Goal: Use online tool/utility

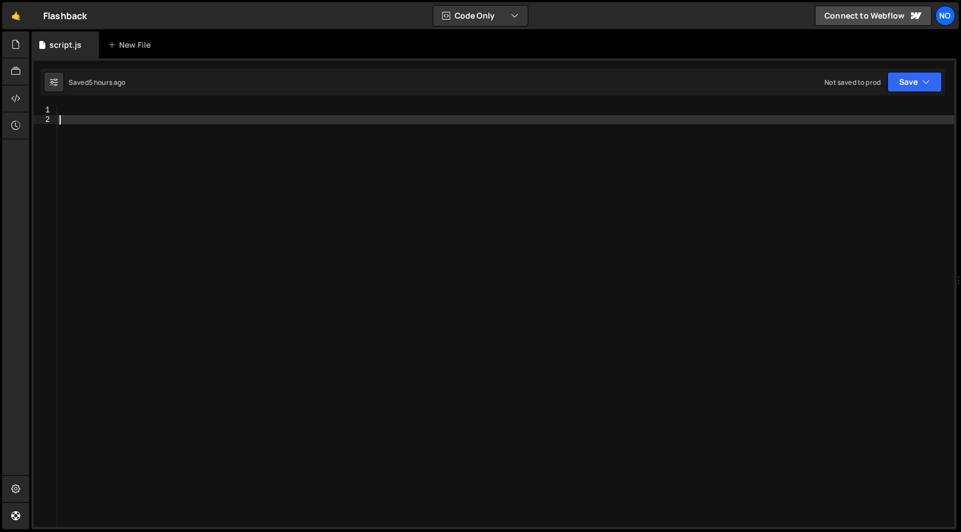
click at [259, 121] on div at bounding box center [505, 326] width 897 height 440
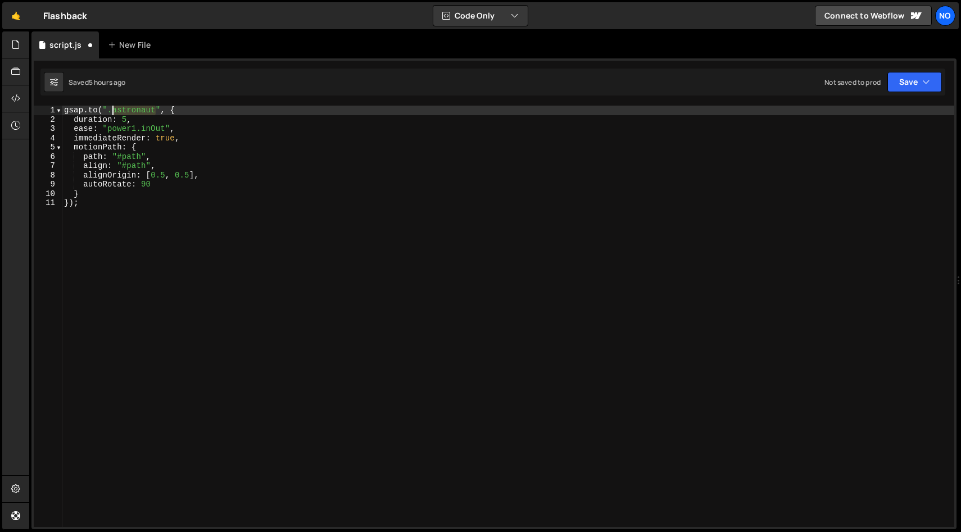
drag, startPoint x: 154, startPoint y: 110, endPoint x: 122, endPoint y: 118, distance: 33.1
click at [115, 111] on div "gsap . to ( ".astronaut" , { duration : 5 , ease : "power1.inOut" , immediateRe…" at bounding box center [508, 326] width 892 height 440
paste textarea "flow_line_1_active"
drag, startPoint x: 165, startPoint y: 110, endPoint x: 116, endPoint y: 116, distance: 49.3
click at [115, 112] on div "gsap . to ( ".flow_line_1_active" , { duration : 5 , ease : "power1.inOut" , im…" at bounding box center [508, 326] width 892 height 440
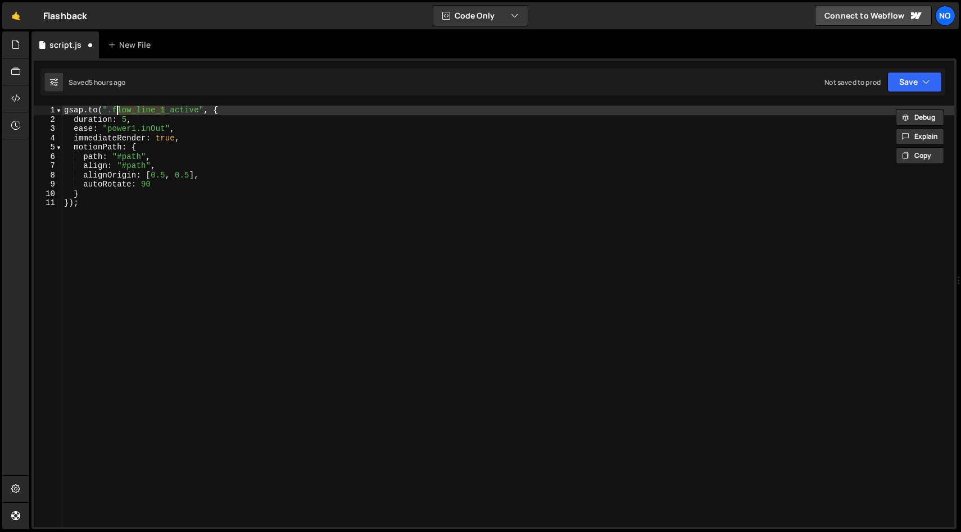
click at [113, 111] on div "gsap . to ( ".flow_line_1_active" , { duration : 5 , ease : "power1.inOut" , im…" at bounding box center [508, 326] width 892 height 440
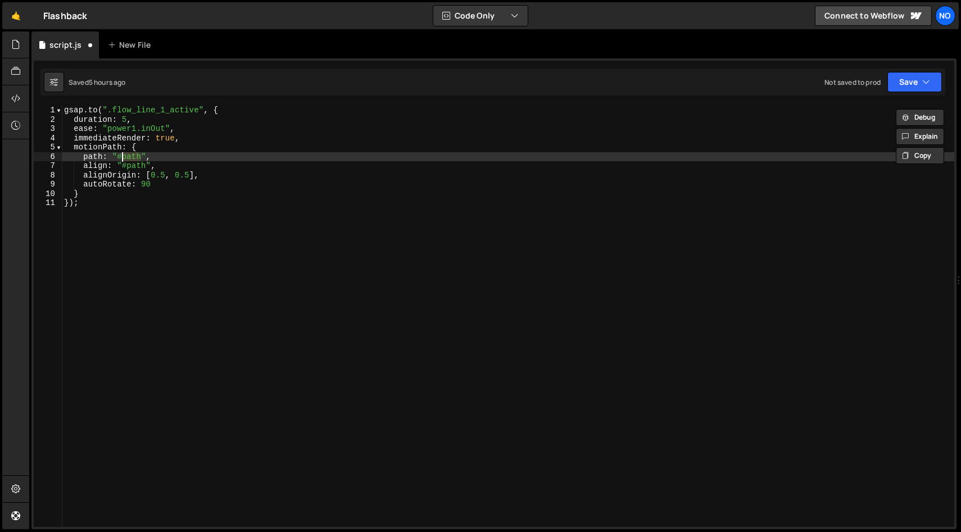
drag, startPoint x: 140, startPoint y: 157, endPoint x: 121, endPoint y: 160, distance: 19.9
click at [118, 154] on div "gsap . to ( ".flow_line_1_active" , { duration : 5 , ease : "power1.inOut" , im…" at bounding box center [508, 326] width 892 height 440
paste textarea "flow_line_1"
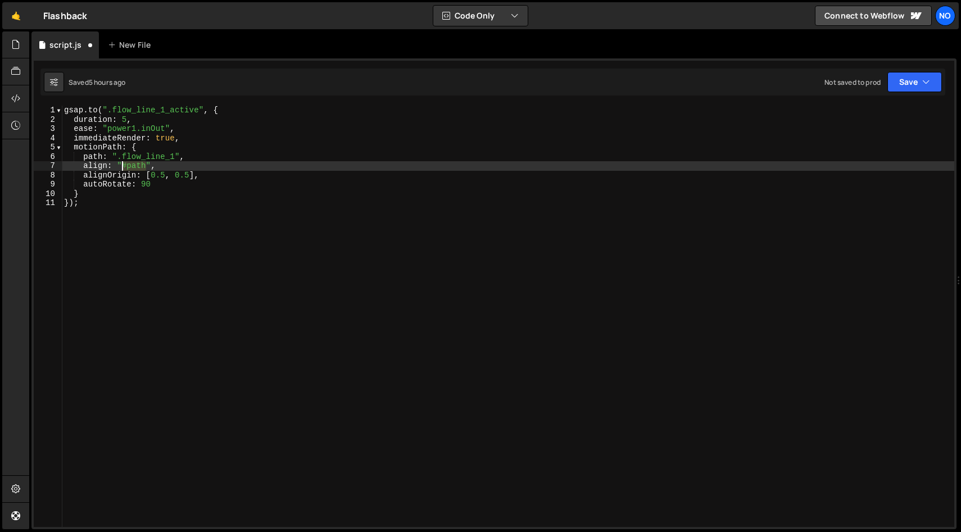
drag, startPoint x: 146, startPoint y: 166, endPoint x: 128, endPoint y: 168, distance: 18.1
click at [122, 166] on div "gsap . to ( ".flow_line_1_active" , { duration : 5 , ease : "power1.inOut" , im…" at bounding box center [508, 326] width 892 height 440
paste textarea "flow_line_1"
click at [234, 192] on div "gsap . to ( ".flow_line_1_active" , { duration : 5 , ease : "power1.inOut" , im…" at bounding box center [508, 326] width 892 height 440
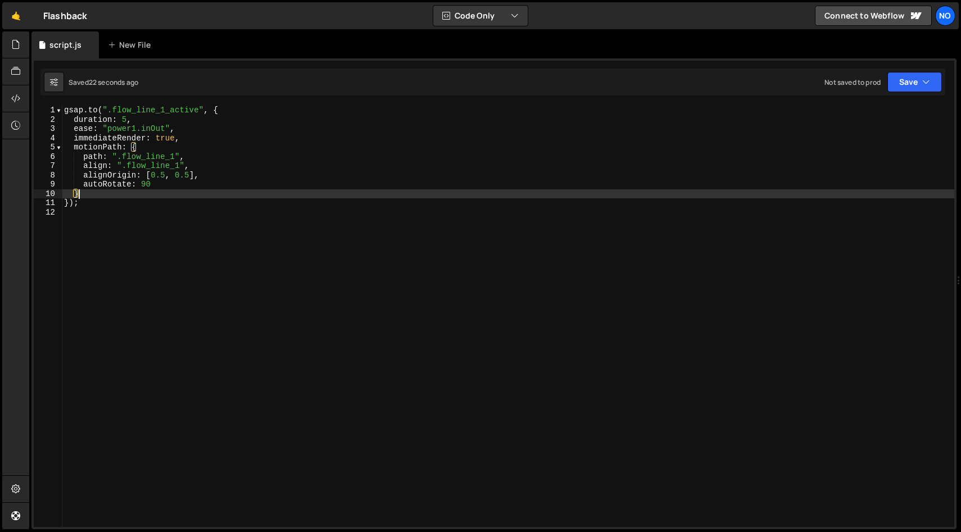
scroll to position [0, 1]
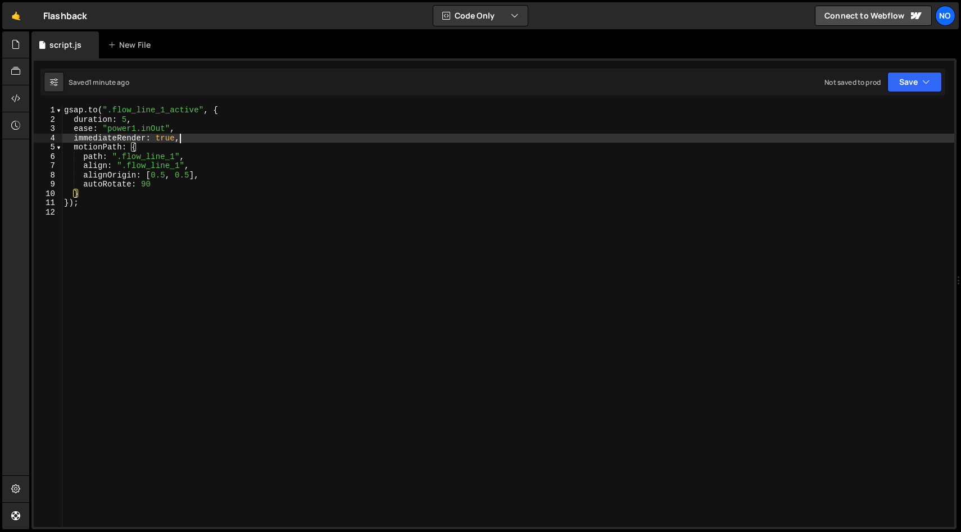
click at [207, 134] on div "gsap . to ( ".flow_line_1_active" , { duration : 5 , ease : "power1.inOut" , im…" at bounding box center [508, 326] width 892 height 440
type textarea "immediateRender: true,"
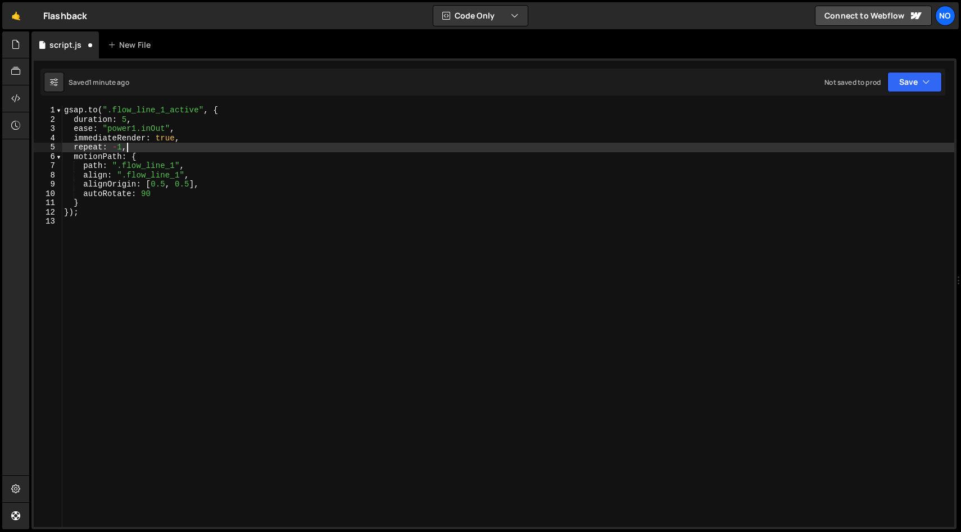
scroll to position [0, 3]
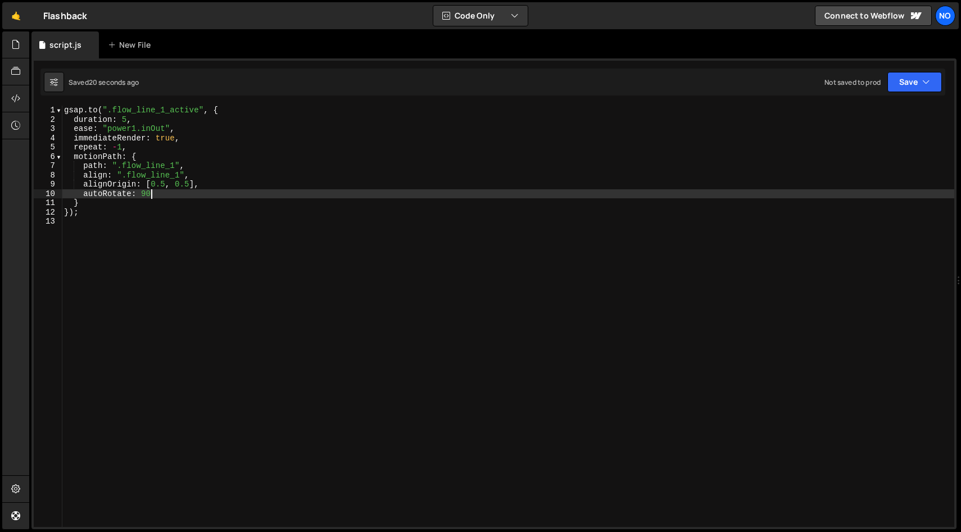
click at [156, 192] on div "gsap . to ( ".flow_line_1_active" , { duration : 5 , ease : "power1.inOut" , im…" at bounding box center [508, 326] width 892 height 440
type textarea "autoRotate: 90"
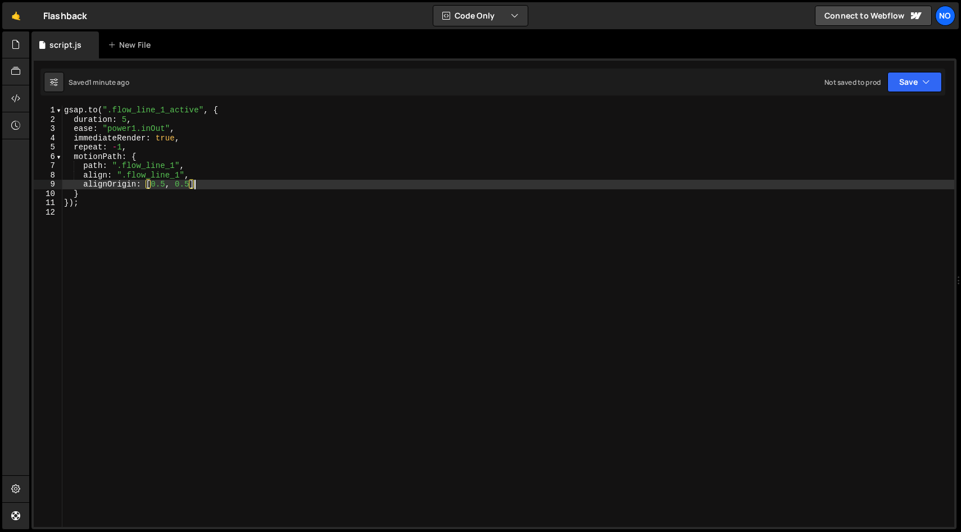
click at [217, 186] on div "gsap . to ( ".flow_line_1_active" , { duration : 5 , ease : "power1.inOut" , im…" at bounding box center [508, 326] width 892 height 440
type textarea "alignOrigin: [0.5, 0.5],"
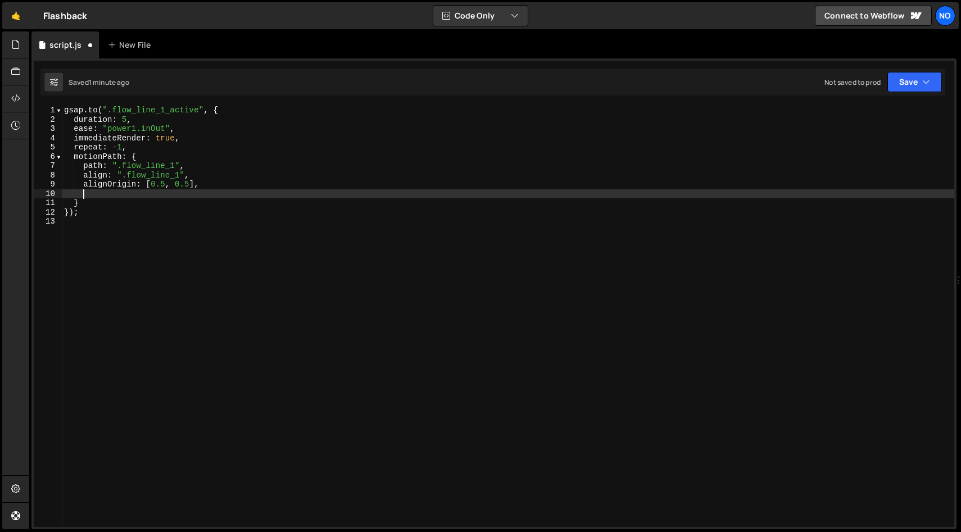
paste textarea "autoRotate: true,"
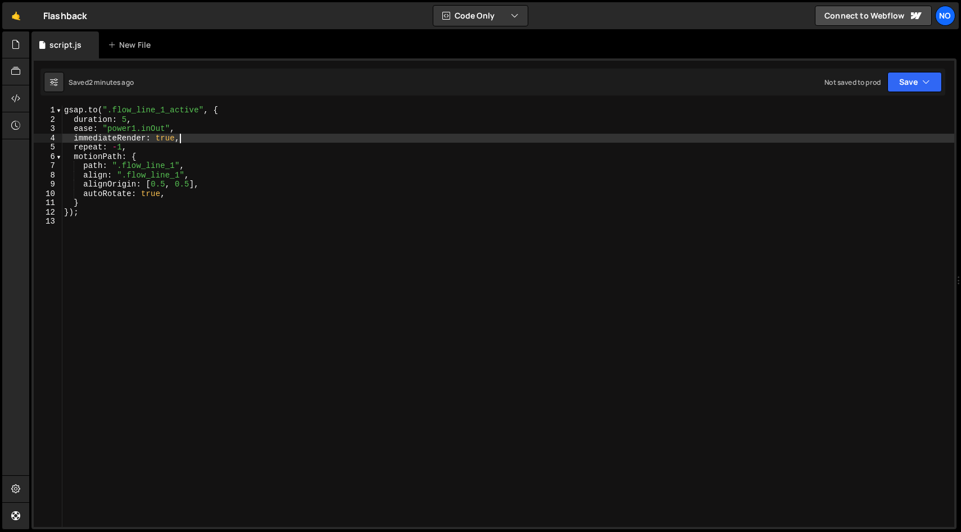
click at [197, 140] on div "gsap . to ( ".flow_line_1_active" , { duration : 5 , ease : "power1.inOut" , im…" at bounding box center [508, 326] width 892 height 440
type textarea "immediateRender: true,"
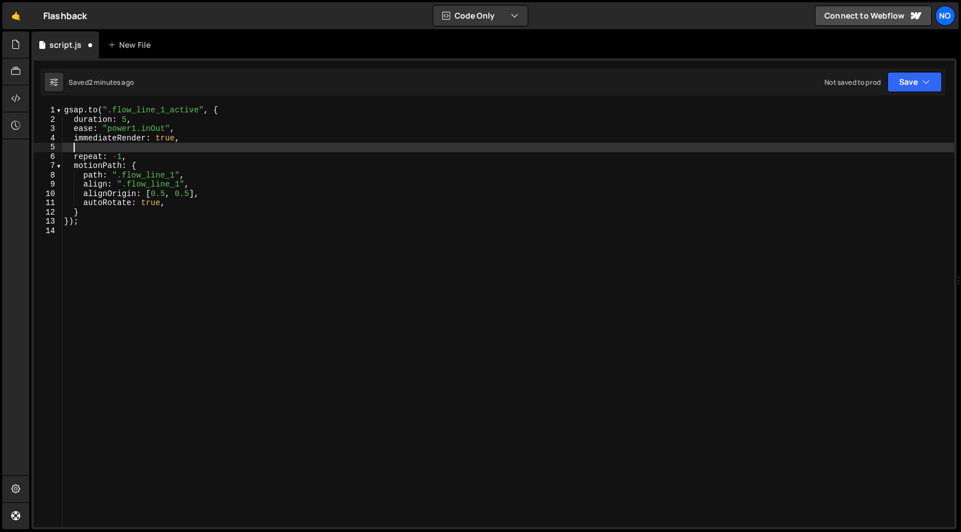
paste textarea "curviness"
type textarea "curviness: 2,"
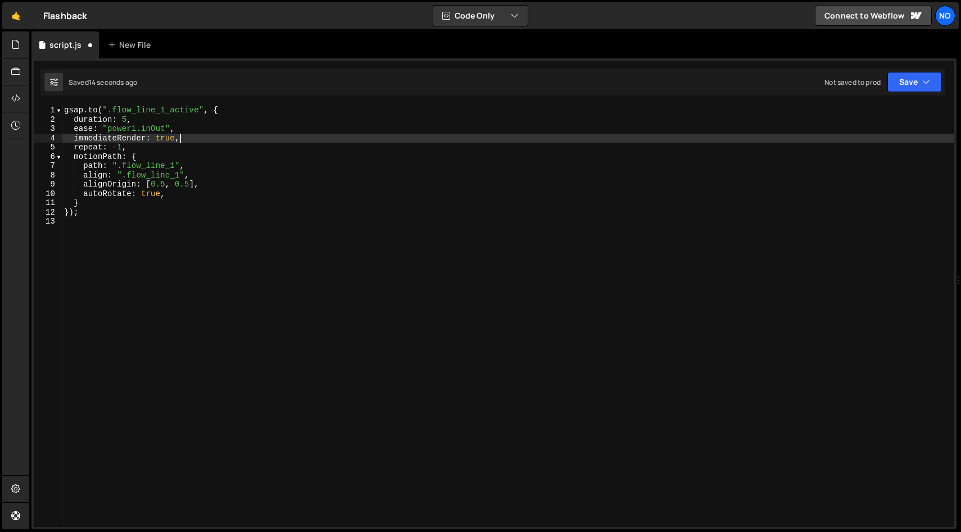
click at [183, 192] on div "gsap . to ( ".flow_line_1_active" , { duration : 5 , ease : "power1.inOut" , im…" at bounding box center [508, 326] width 892 height 440
type textarea "autoRotate: true,"
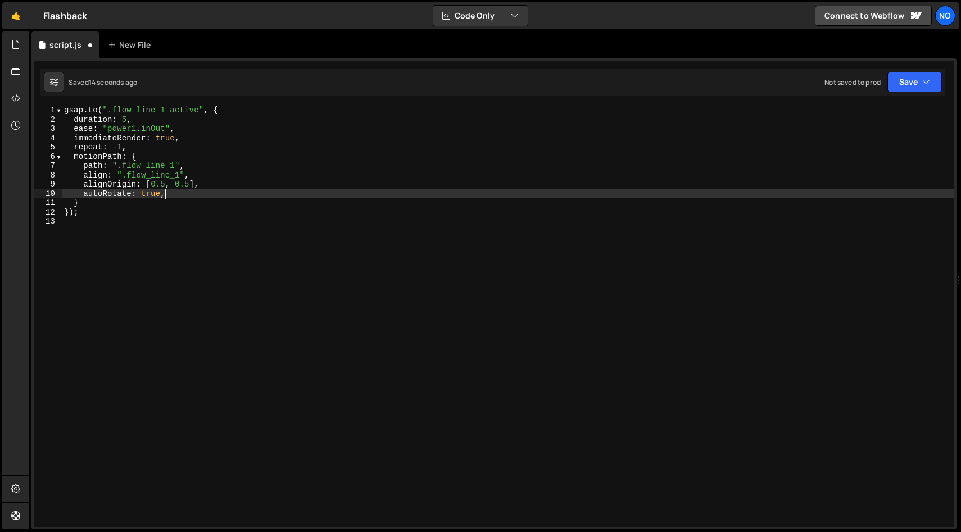
scroll to position [0, 1]
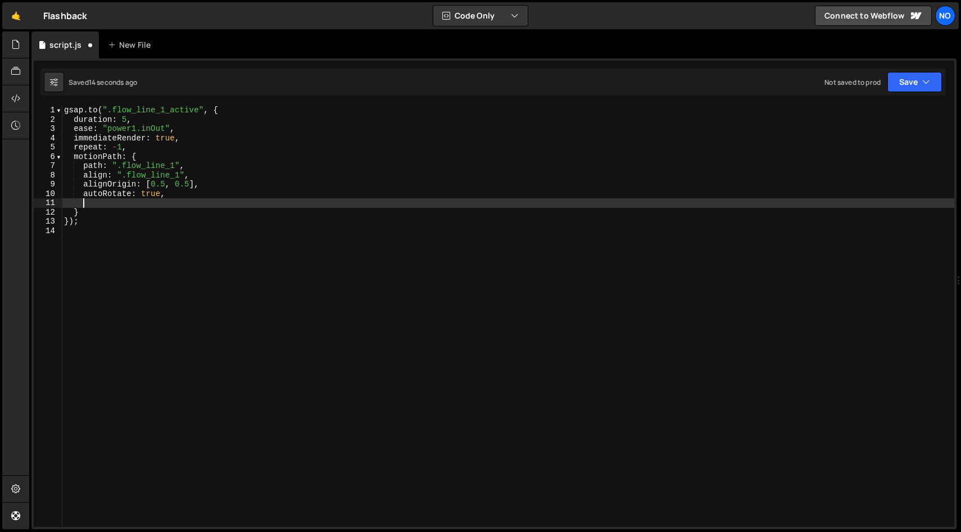
paste textarea "curviness: 2,"
type textarea "curviness: 2"
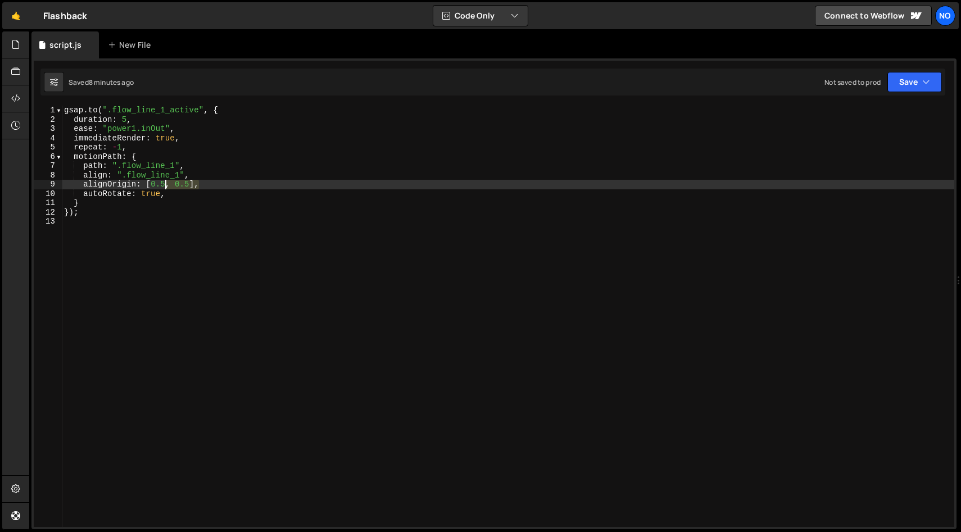
drag, startPoint x: 198, startPoint y: 184, endPoint x: 138, endPoint y: 183, distance: 60.1
click at [138, 183] on div "gsap . to ( ".flow_line_1_active" , { duration : 5 , ease : "power1.inOut" , im…" at bounding box center [508, 326] width 892 height 440
click at [217, 182] on div "gsap . to ( ".flow_line_1_active" , { duration : 5 , ease : "power1.inOut" , im…" at bounding box center [508, 316] width 892 height 421
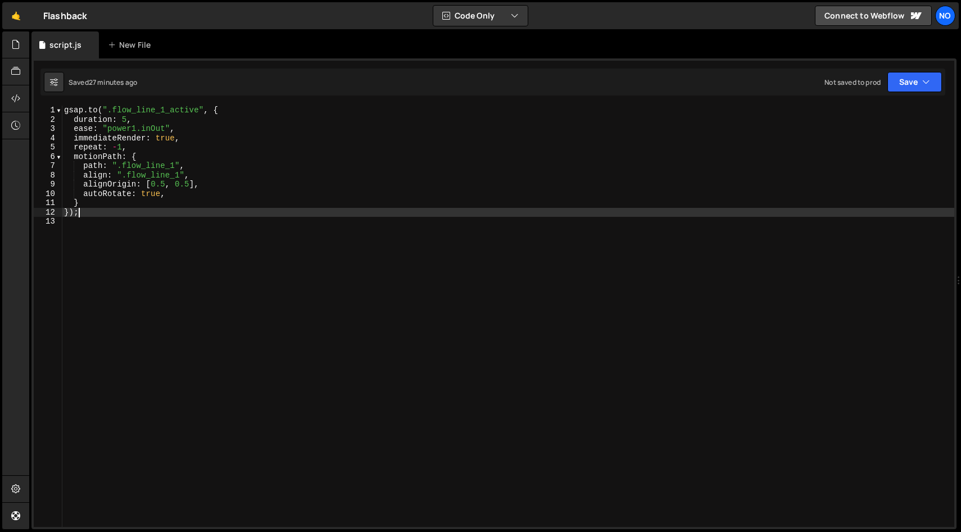
drag, startPoint x: 84, startPoint y: 213, endPoint x: 52, endPoint y: 117, distance: 101.3
click at [52, 117] on div "alignOrigin: [0.5, 0.5], 1 2 3 4 5 6 7 8 9 10 11 12 13 gsap . to ( ".flow_line_…" at bounding box center [494, 316] width 920 height 421
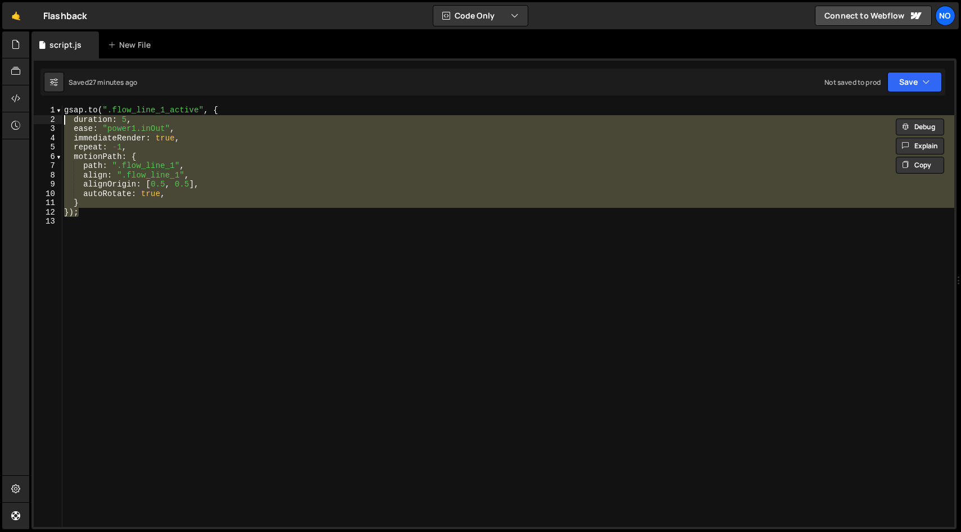
type textarea "});"
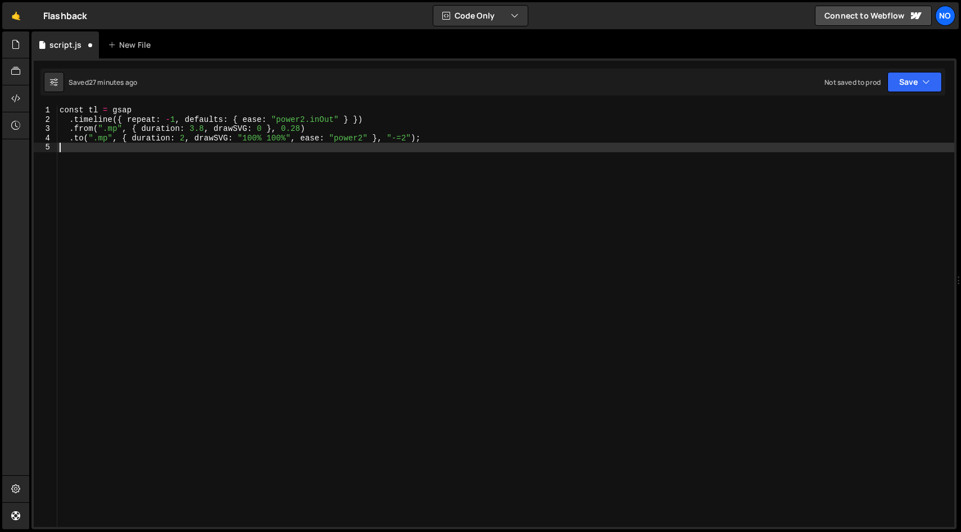
click at [115, 132] on div "const tl = gsap . timeline ({ repeat : - 1 , defaults : { ease : "power2.inOut"…" at bounding box center [505, 326] width 897 height 440
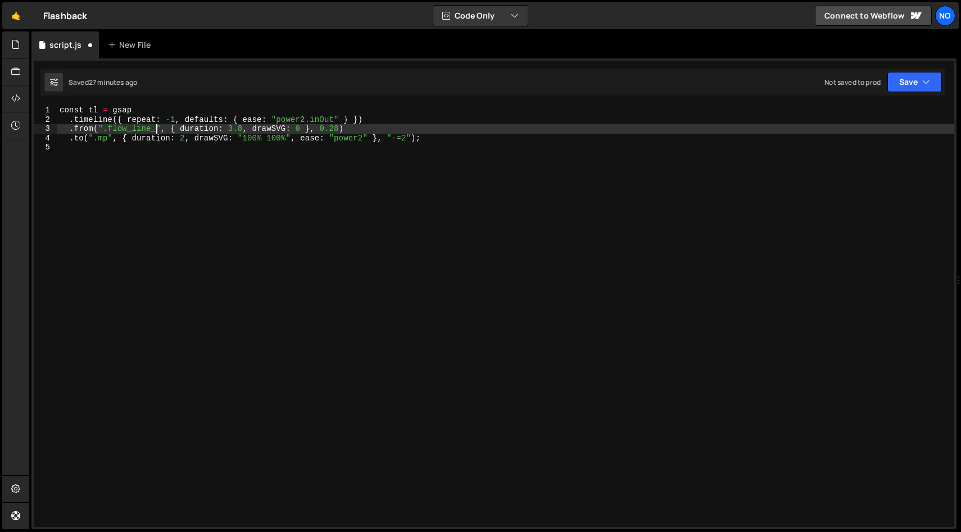
scroll to position [0, 6]
type textarea ".from(".flow_line_1_active", { duration: 3.8, drawSVG: 0 }, 0.28)"
click at [229, 187] on div "const tl = gsap . timeline ({ repeat : - 1 , defaults : { ease : "power2.inOut"…" at bounding box center [505, 326] width 897 height 440
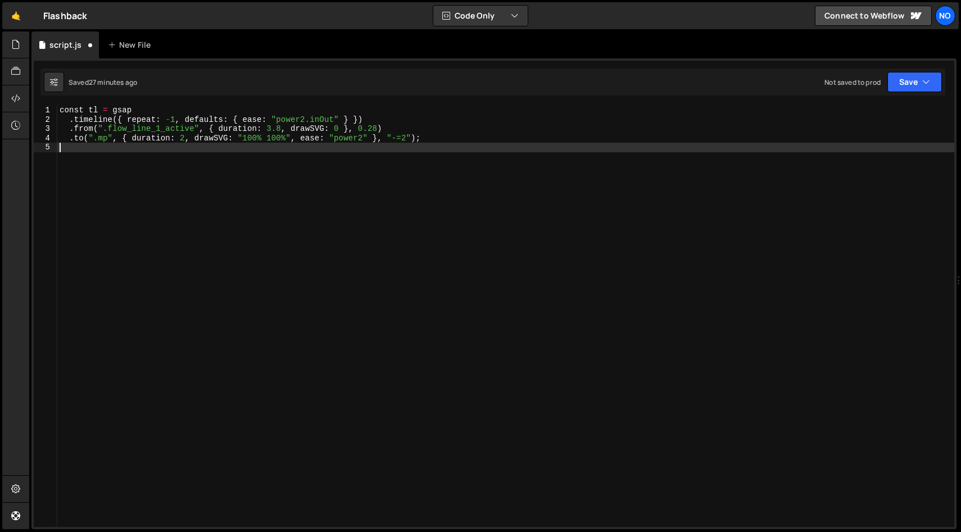
scroll to position [0, 0]
click at [108, 139] on div "const tl = gsap . timeline ({ repeat : - 1 , defaults : { ease : "power2.inOut"…" at bounding box center [505, 326] width 897 height 440
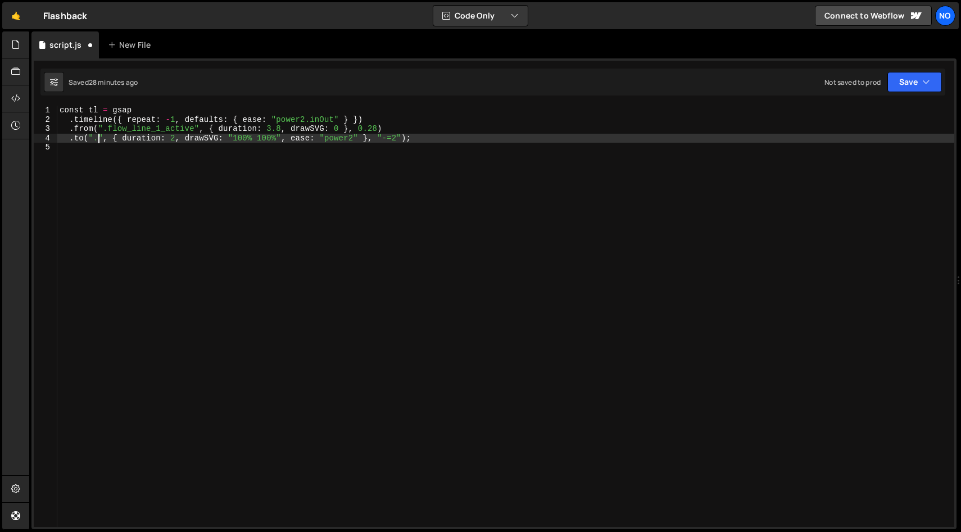
paste textarea "flow_line_1_active"
type textarea ".to(".flow_line_1_active", { duration: 2, drawSVG: "100% 100%", ease: "power2" …"
click at [495, 139] on div "const tl = gsap . timeline ({ repeat : - 1 , defaults : { ease : "power2.inOut"…" at bounding box center [505, 326] width 897 height 440
click at [511, 137] on div "const tl = gsap . timeline ({ repeat : - 1 , defaults : { ease : "power2.inOut"…" at bounding box center [505, 326] width 897 height 440
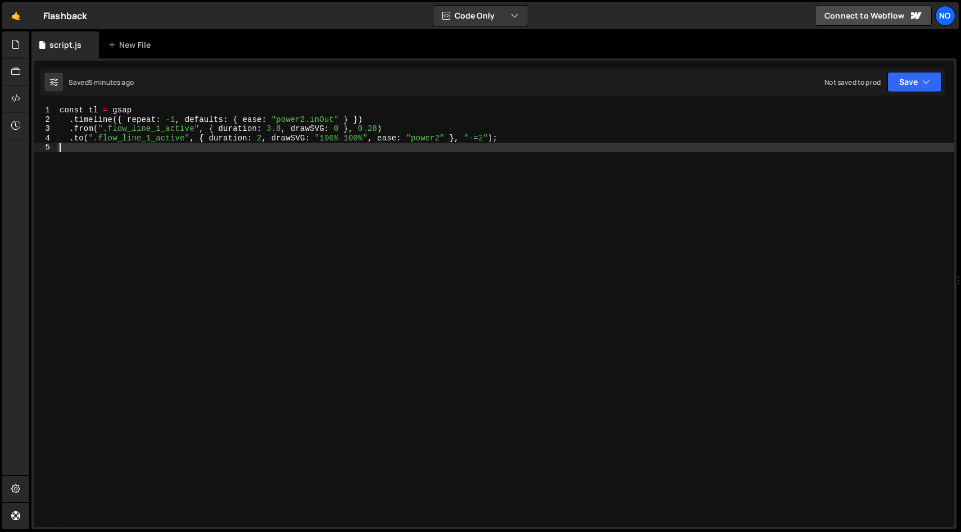
click at [415, 184] on div "const tl = gsap . timeline ({ repeat : - 1 , defaults : { ease : "power2.inOut"…" at bounding box center [505, 326] width 897 height 440
click at [530, 167] on div "const tl = gsap . timeline ({ repeat : - 1 , defaults : { ease : "power2.inOut"…" at bounding box center [505, 326] width 897 height 440
drag, startPoint x: 78, startPoint y: 174, endPoint x: 106, endPoint y: 155, distance: 34.0
click at [75, 124] on div "const tl = gsap . timeline ({ repeat : - 1 , defaults : { ease : "power2.inOut"…" at bounding box center [505, 326] width 897 height 440
type textarea ".from(".flow_line_1_active", { duration: 3.8, drawSVG: 0 }, 0.28) .to(".flow_li…"
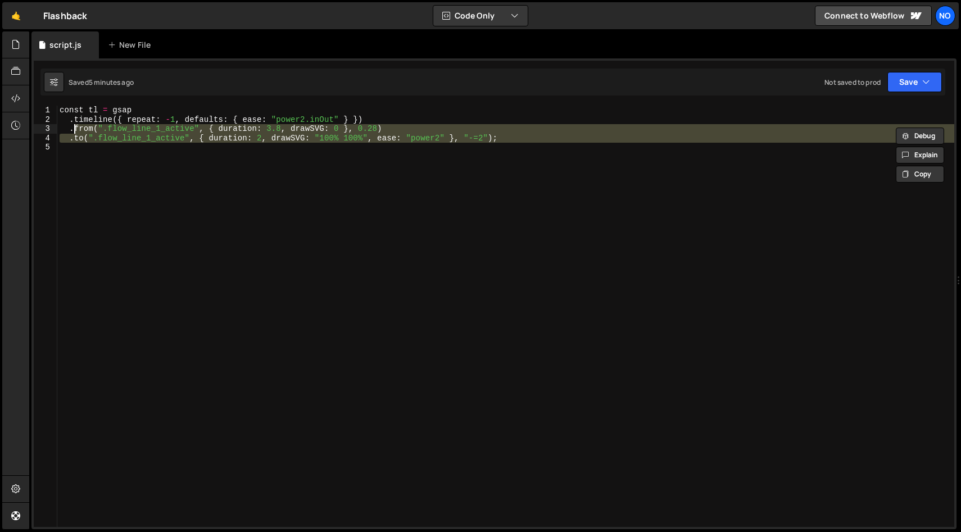
drag, startPoint x: 139, startPoint y: 193, endPoint x: 110, endPoint y: 169, distance: 37.8
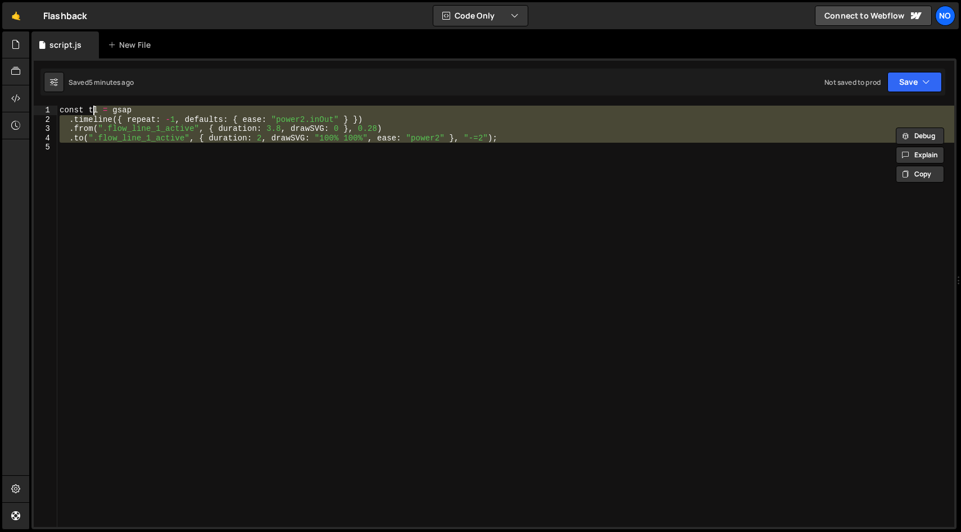
drag, startPoint x: 97, startPoint y: 119, endPoint x: 93, endPoint y: 106, distance: 13.9
click at [93, 104] on div "1 Type cmd + s to save your Javascript file. הההההההההההההההההההההההההההההההההה…" at bounding box center [493, 293] width 925 height 471
type textarea "const tl = gsap .timeline({ repeat: -1, defaults: { ease: "power2.inOut" } })"
click at [140, 177] on div "const tl = gsap . timeline ({ repeat : - 1 , defaults : { ease : "power2.inOut"…" at bounding box center [505, 316] width 897 height 421
